Goal: Consume media (video, audio)

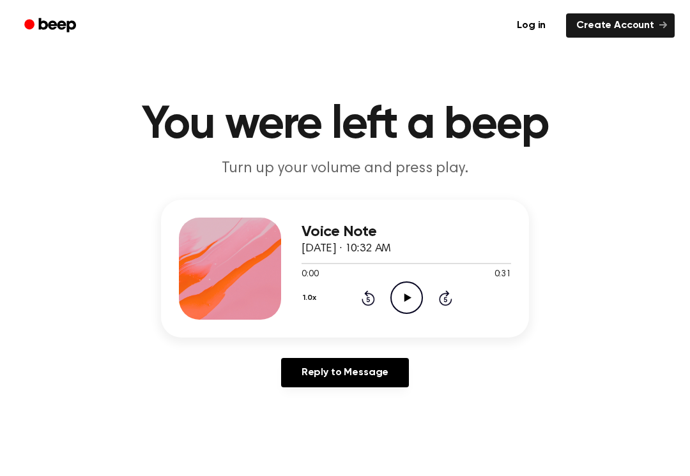
click at [400, 290] on icon "Play Audio" at bounding box center [406, 298] width 33 height 33
click at [409, 299] on icon at bounding box center [407, 298] width 6 height 8
click at [400, 300] on icon "Play Audio" at bounding box center [406, 298] width 33 height 33
click at [406, 282] on circle at bounding box center [406, 297] width 31 height 31
click at [426, 312] on div "1.0x Rewind 5 seconds Play Audio Skip 5 seconds" at bounding box center [406, 298] width 210 height 33
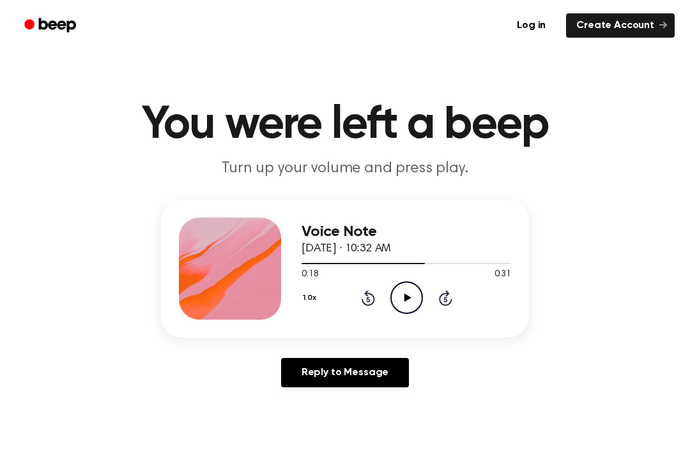
click at [412, 303] on icon "Play Audio" at bounding box center [406, 298] width 33 height 33
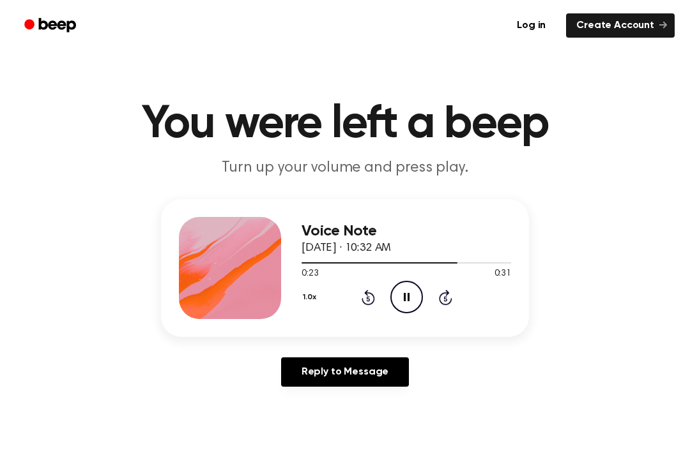
scroll to position [4, 0]
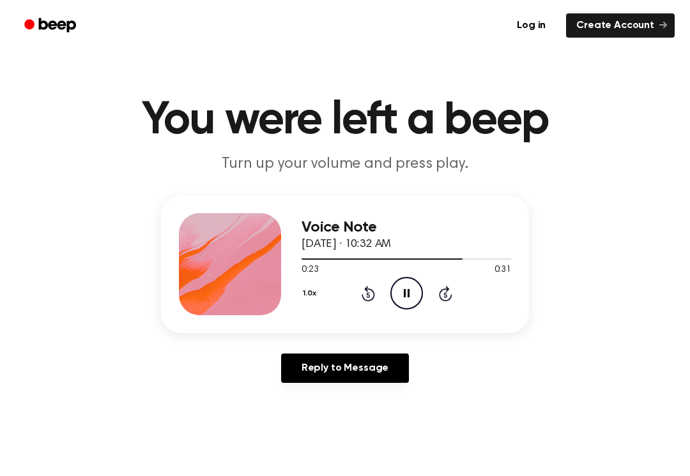
click at [408, 293] on icon at bounding box center [407, 293] width 6 height 8
click at [399, 294] on icon "Play Audio" at bounding box center [406, 293] width 33 height 33
click at [397, 316] on div "Voice Note [DATE] · 10:32 AM 0:24 0:31 Your browser does not support the [objec…" at bounding box center [345, 264] width 368 height 138
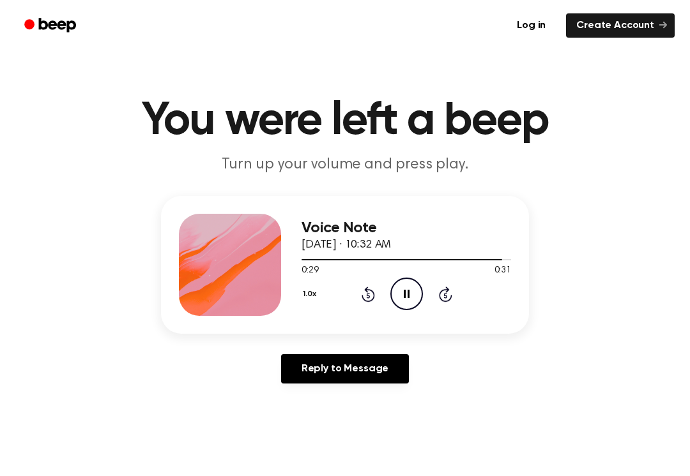
scroll to position [0, 0]
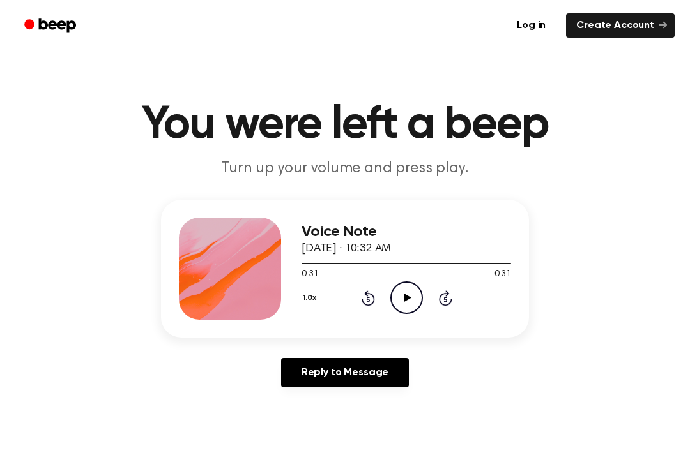
click at [374, 293] on icon "Rewind 5 seconds" at bounding box center [368, 298] width 14 height 17
click at [365, 297] on icon "Rewind 5 seconds" at bounding box center [368, 298] width 14 height 17
click at [373, 294] on icon "Rewind 5 seconds" at bounding box center [368, 298] width 14 height 17
click at [374, 294] on icon "Rewind 5 seconds" at bounding box center [368, 298] width 14 height 17
click at [370, 296] on icon "Rewind 5 seconds" at bounding box center [368, 298] width 14 height 17
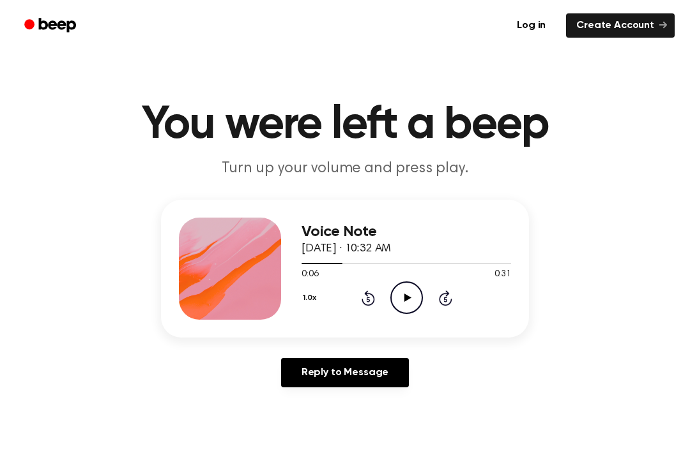
click at [373, 296] on icon at bounding box center [368, 298] width 13 height 15
click at [412, 293] on icon "Play Audio" at bounding box center [406, 298] width 33 height 33
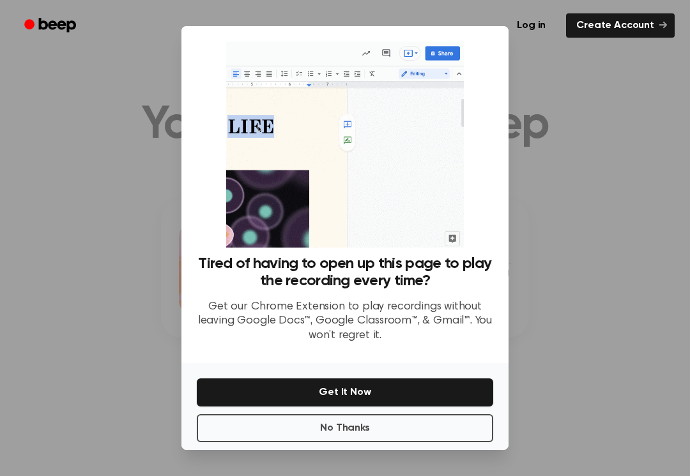
click at [468, 441] on button "No Thanks" at bounding box center [345, 429] width 296 height 28
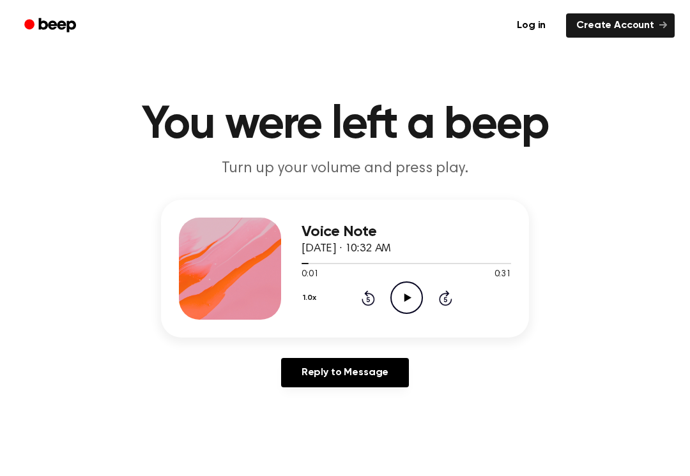
click at [372, 292] on icon "Rewind 5 seconds" at bounding box center [368, 298] width 14 height 17
click at [371, 298] on icon "Rewind 5 seconds" at bounding box center [368, 298] width 14 height 17
click at [411, 298] on icon "Play Audio" at bounding box center [406, 298] width 33 height 33
click at [414, 294] on icon "Play Audio" at bounding box center [406, 298] width 33 height 33
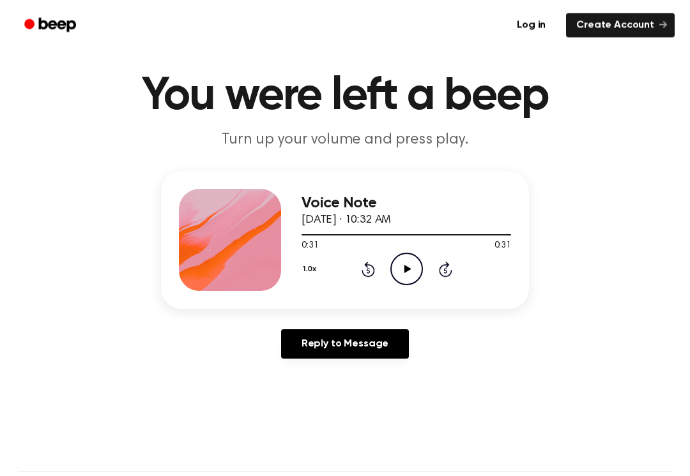
scroll to position [31, 0]
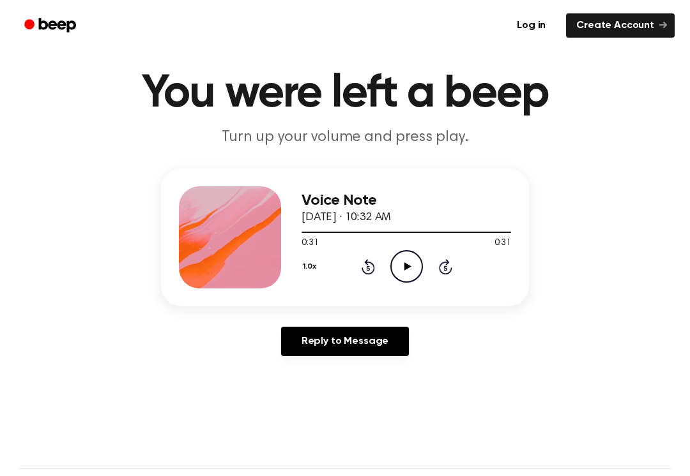
click at [371, 259] on icon "Rewind 5 seconds" at bounding box center [368, 267] width 14 height 17
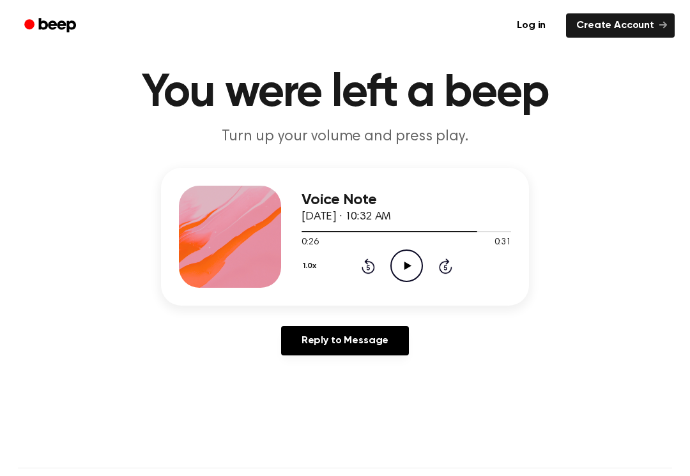
click at [371, 255] on div "1.0x Rewind 5 seconds Play Audio Skip 5 seconds" at bounding box center [406, 266] width 210 height 33
click at [375, 260] on div "1.0x Rewind 5 seconds Play Audio Skip 5 seconds" at bounding box center [406, 266] width 210 height 33
click at [367, 264] on icon at bounding box center [368, 266] width 13 height 15
click at [367, 254] on div "1.0x Rewind 5 seconds Play Audio Skip 5 seconds" at bounding box center [406, 266] width 210 height 33
click at [362, 261] on icon "Rewind 5 seconds" at bounding box center [368, 266] width 14 height 17
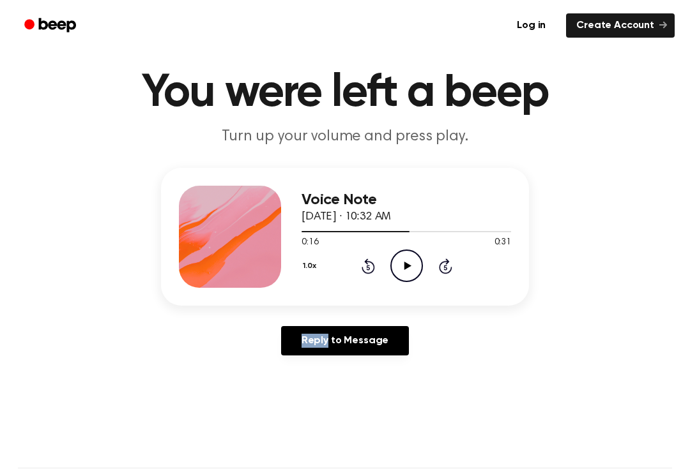
click at [367, 261] on icon at bounding box center [368, 266] width 13 height 15
click at [372, 268] on icon "Rewind 5 seconds" at bounding box center [368, 266] width 14 height 17
click at [369, 269] on icon "Rewind 5 seconds" at bounding box center [368, 266] width 14 height 17
click at [372, 264] on icon at bounding box center [368, 266] width 13 height 15
click at [406, 256] on icon "Play Audio" at bounding box center [406, 266] width 33 height 33
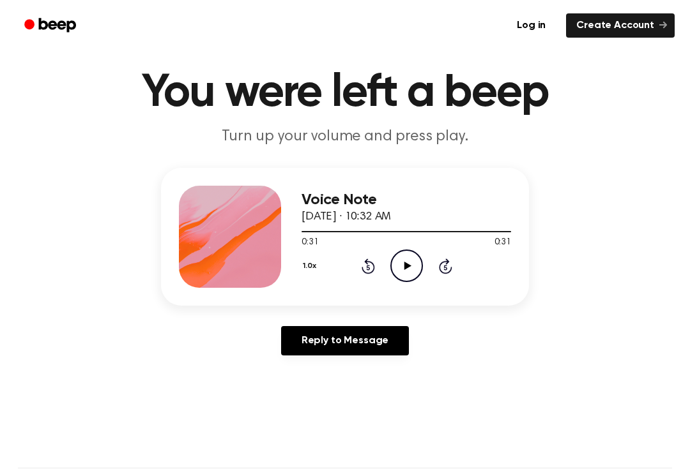
click at [402, 262] on icon "Play Audio" at bounding box center [406, 266] width 33 height 33
